Goal: Check status

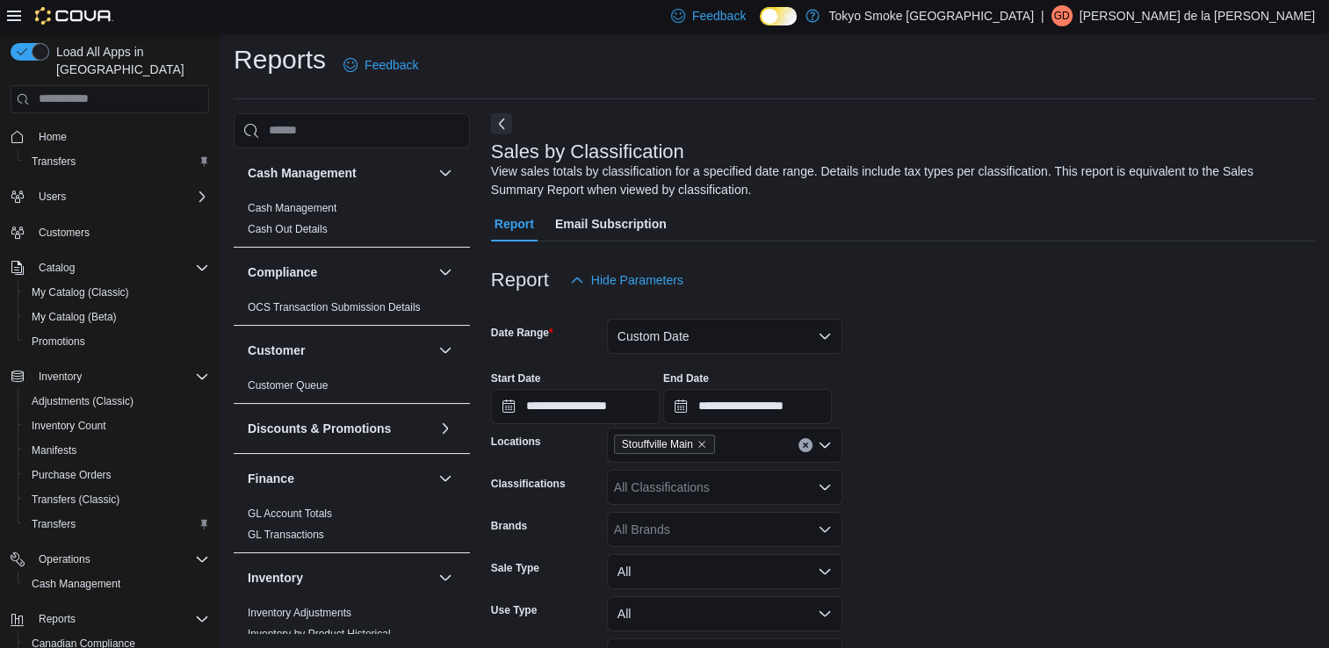
scroll to position [972, 0]
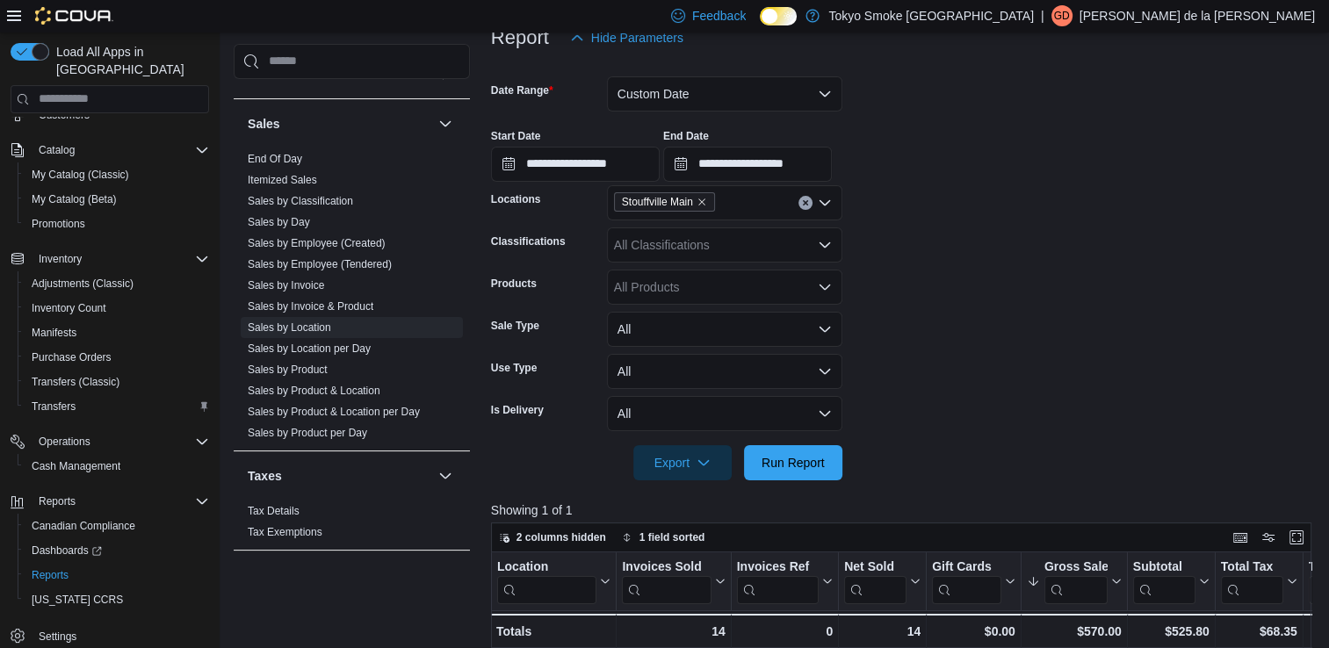
scroll to position [298, 0]
